Goal: Navigation & Orientation: Go to known website

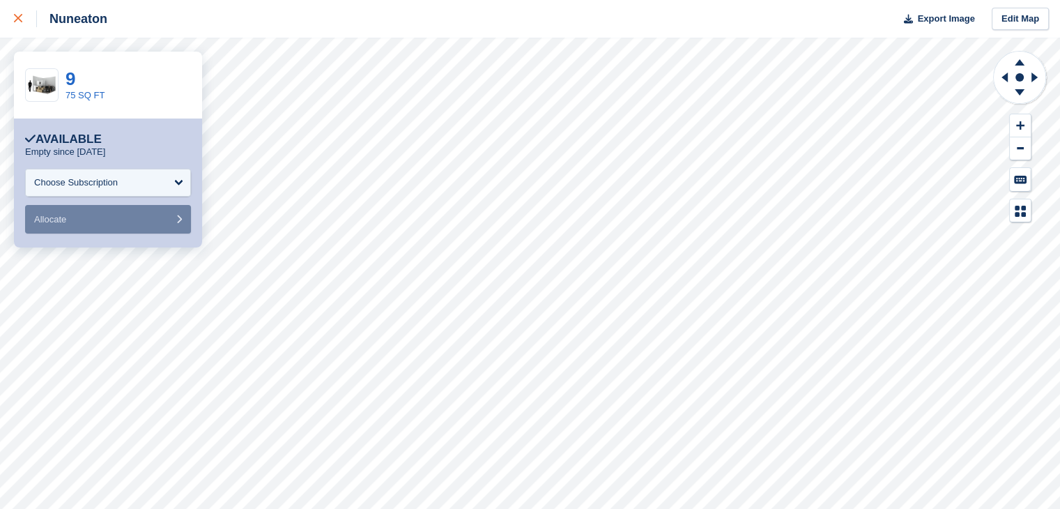
click at [11, 24] on link at bounding box center [18, 19] width 37 height 38
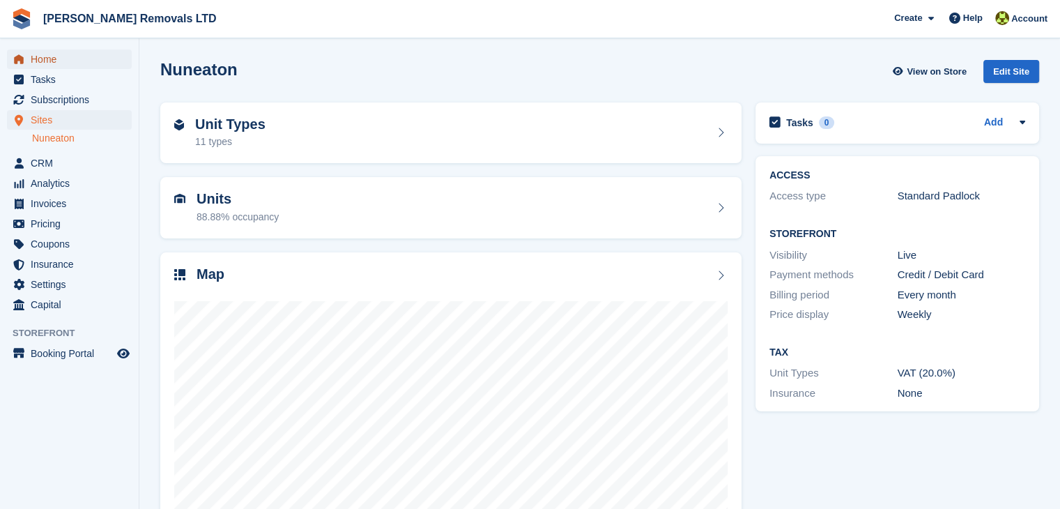
click at [75, 55] on span "Home" at bounding box center [73, 59] width 84 height 20
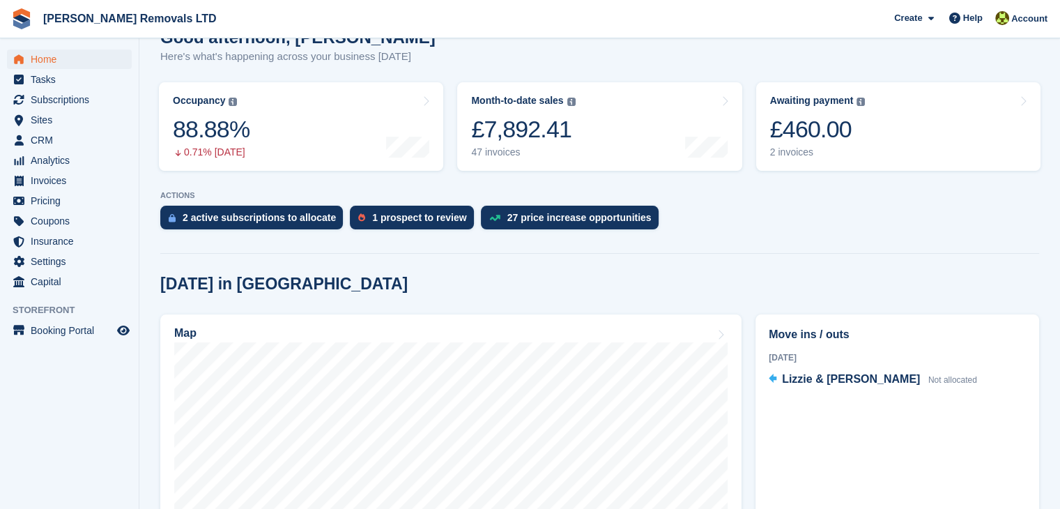
scroll to position [279, 0]
